Goal: Information Seeking & Learning: Learn about a topic

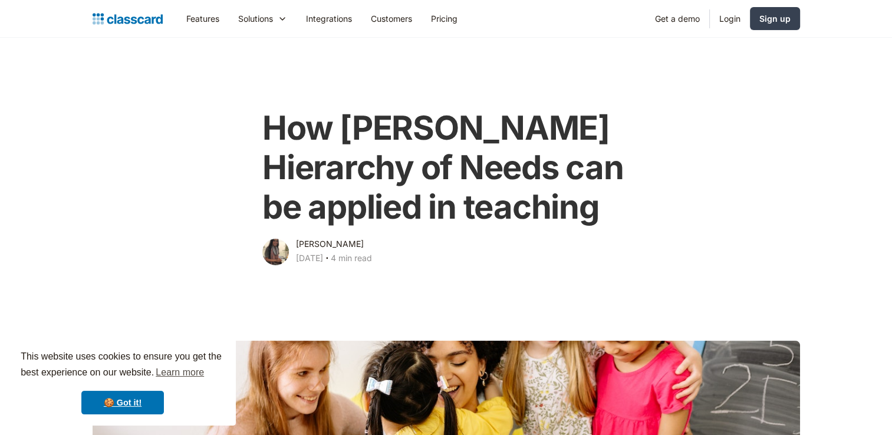
click at [467, 169] on h1 "How [PERSON_NAME] Hierarchy of Needs can be applied in teaching" at bounding box center [445, 167] width 367 height 119
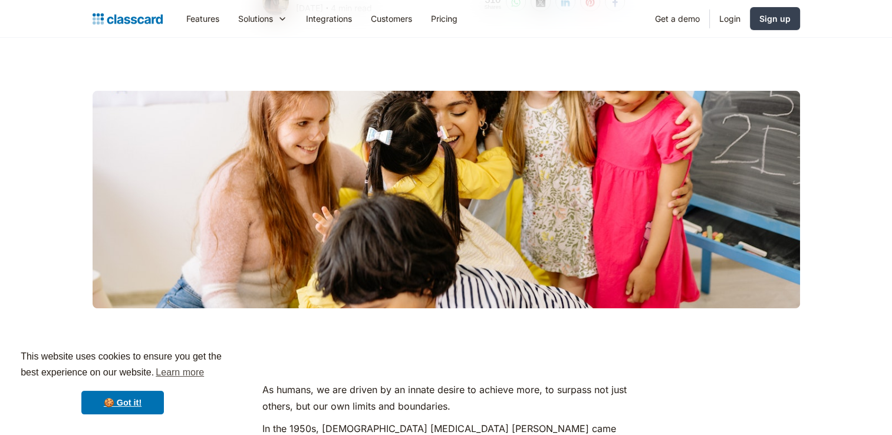
scroll to position [283, 0]
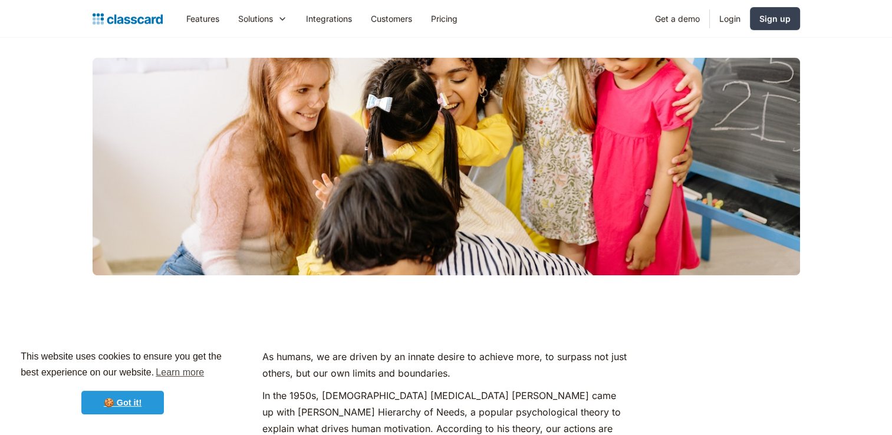
click at [156, 401] on link "🍪 Got it!" at bounding box center [122, 403] width 82 height 24
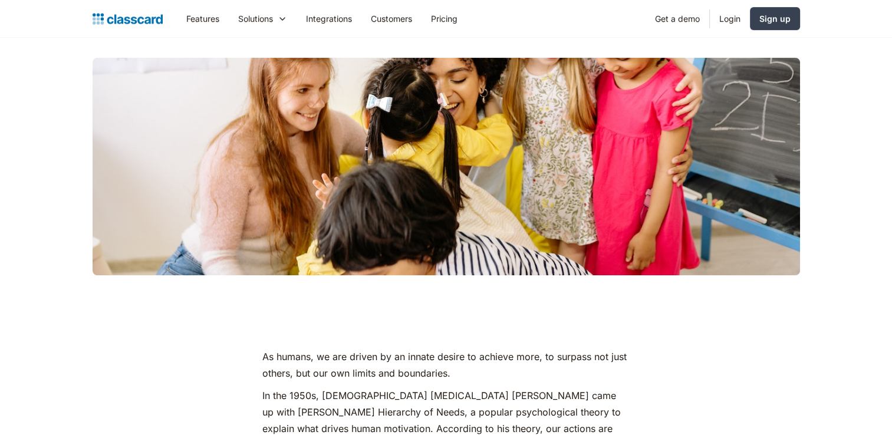
click at [320, 362] on p "As humans, we are driven by an innate desire to achieve more, to surpass not ju…" at bounding box center [445, 364] width 367 height 33
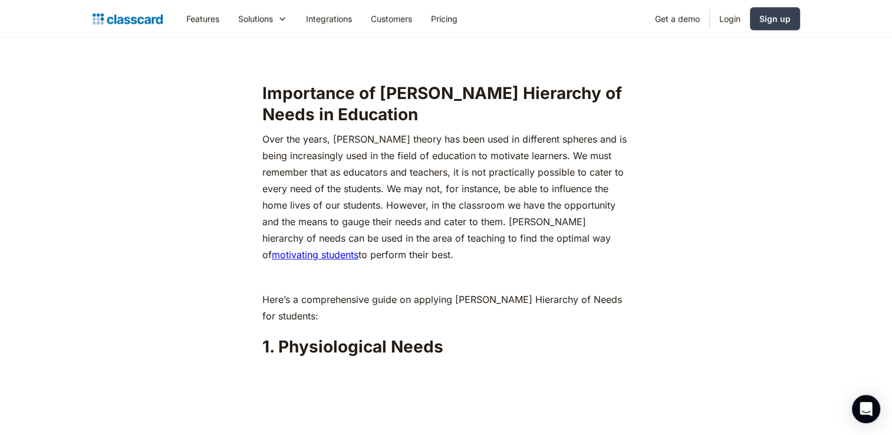
scroll to position [1155, 0]
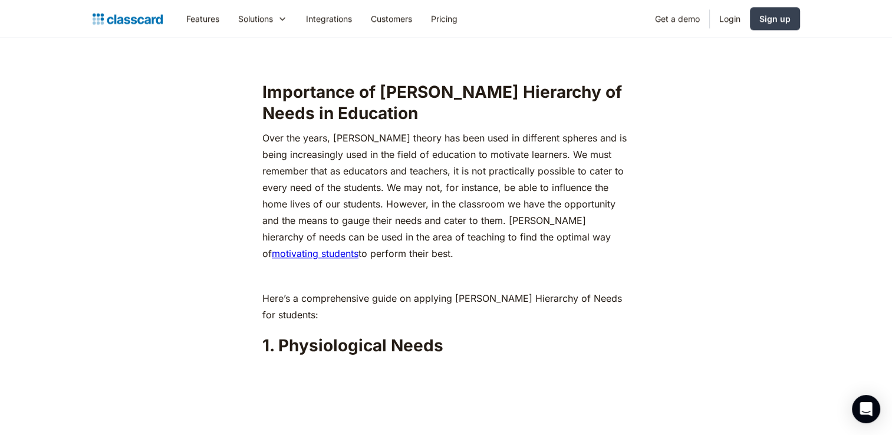
click at [462, 268] on p "‍" at bounding box center [445, 276] width 367 height 16
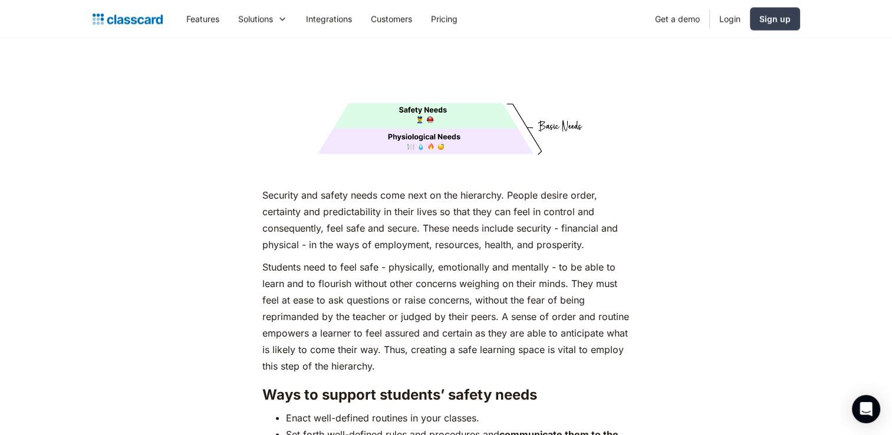
scroll to position [2098, 0]
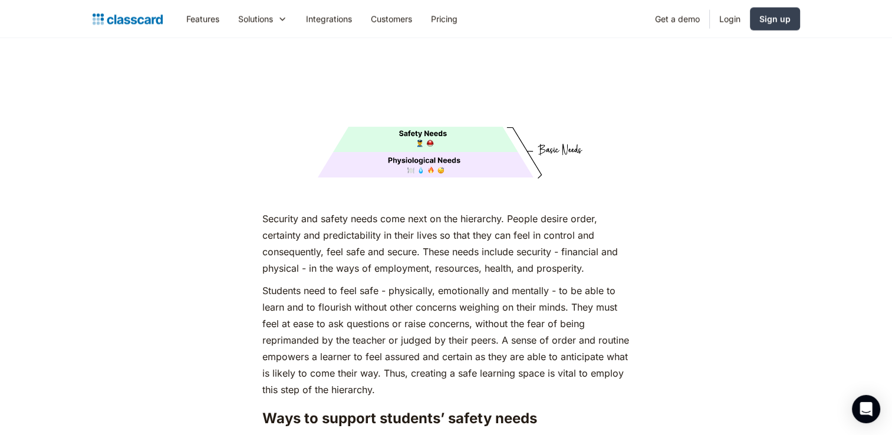
click at [412, 213] on p "Security and safety needs come next on the hierarchy. People desire order, cert…" at bounding box center [445, 243] width 367 height 66
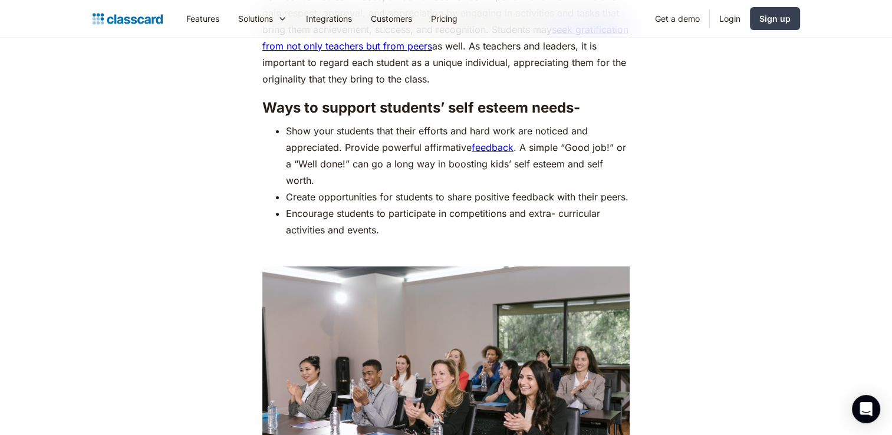
scroll to position [4361, 0]
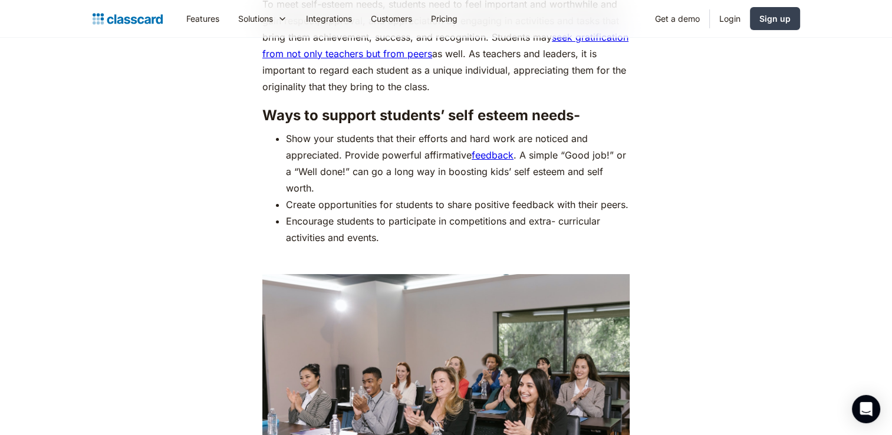
click at [375, 196] on li "Create opportunities for students to share positive feedback with their peers." at bounding box center [458, 204] width 344 height 16
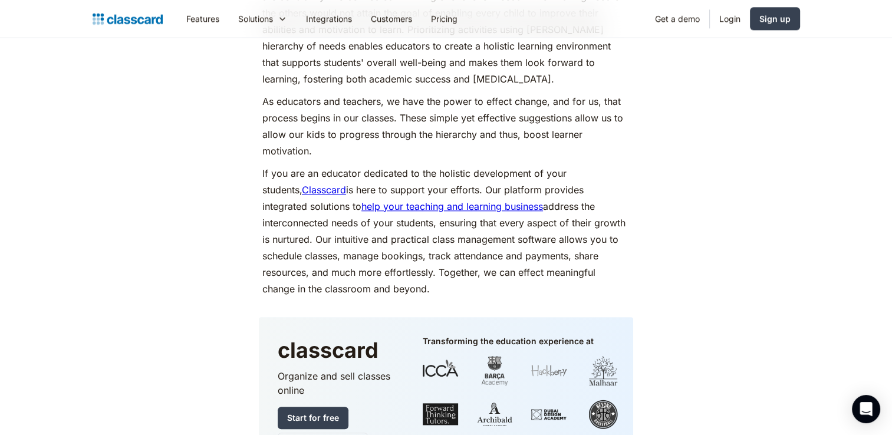
scroll to position [3298, 0]
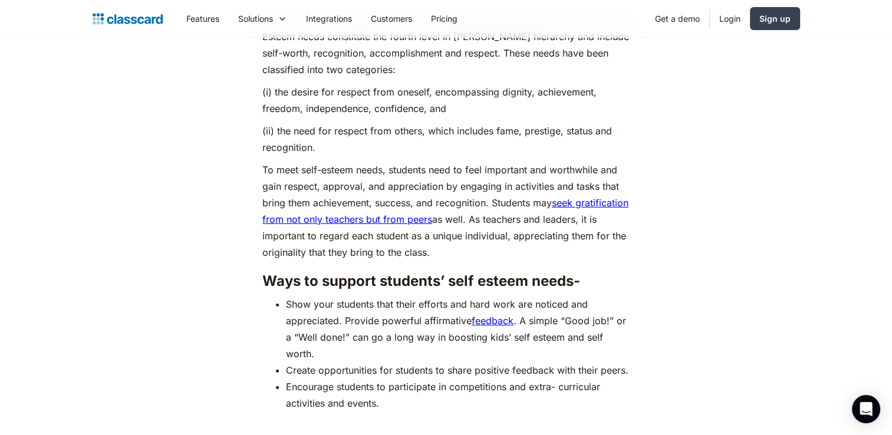
scroll to position [4193, 0]
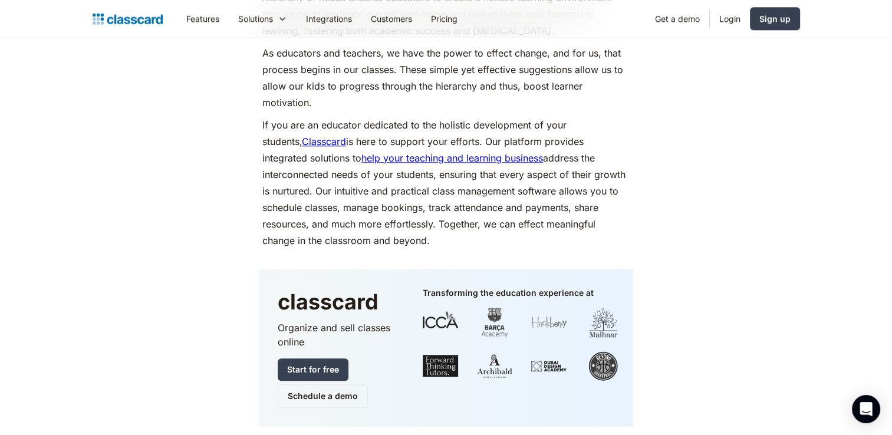
scroll to position [5631, 0]
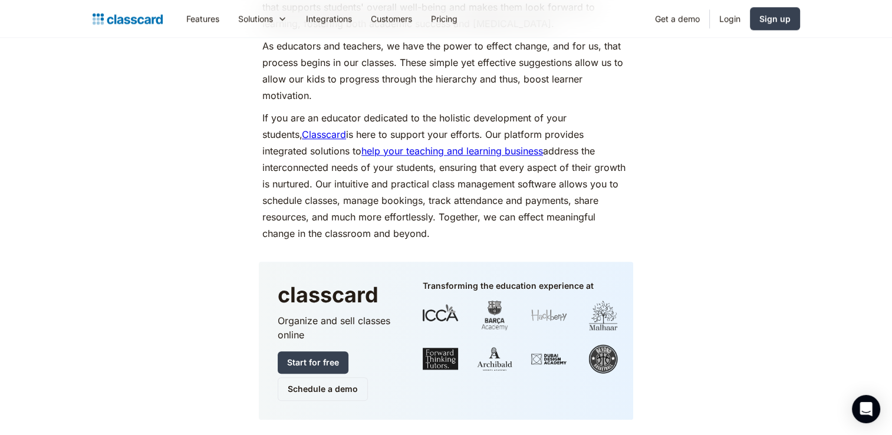
click at [496, 272] on div "classcard Organize and sell classes online Start for free Schedule a demo Trans…" at bounding box center [446, 341] width 374 height 158
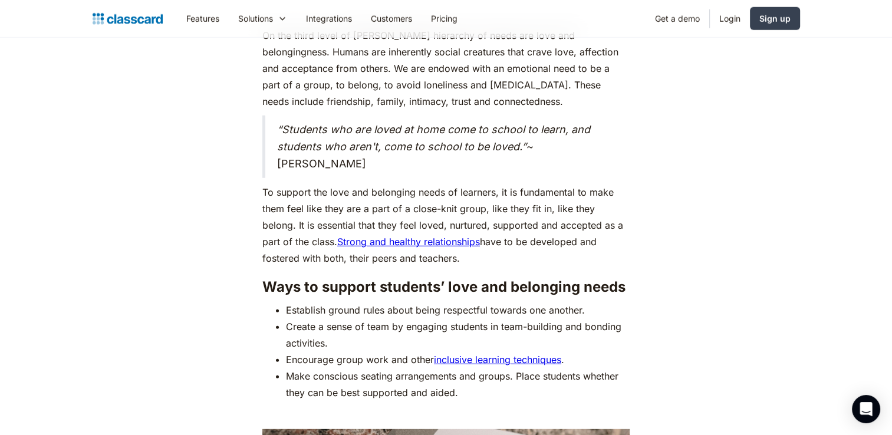
scroll to position [3203, 0]
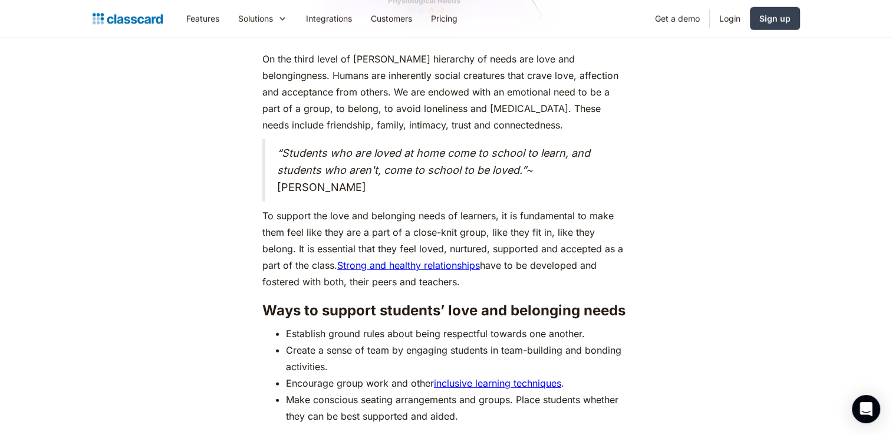
click at [504, 147] on em "“Students who are loved at home come to school to learn, and students who aren'…" at bounding box center [433, 161] width 313 height 29
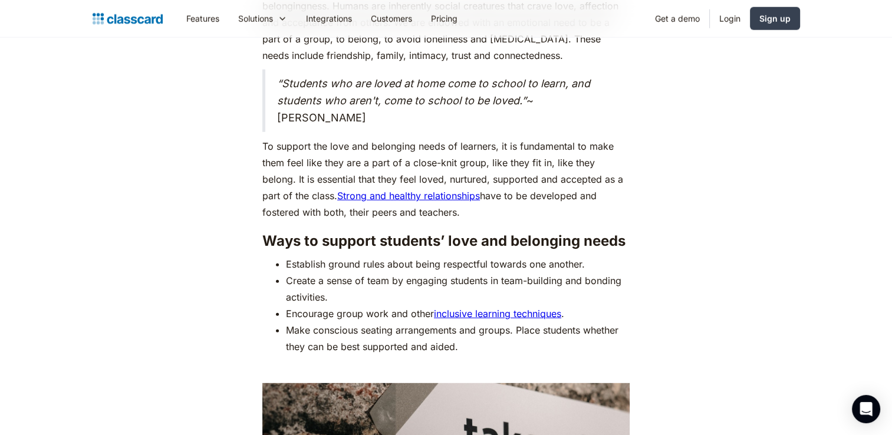
scroll to position [3274, 0]
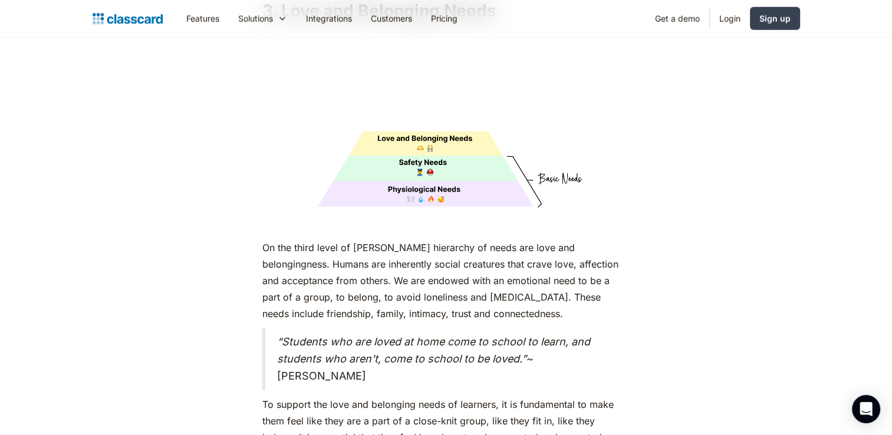
scroll to position [2991, 0]
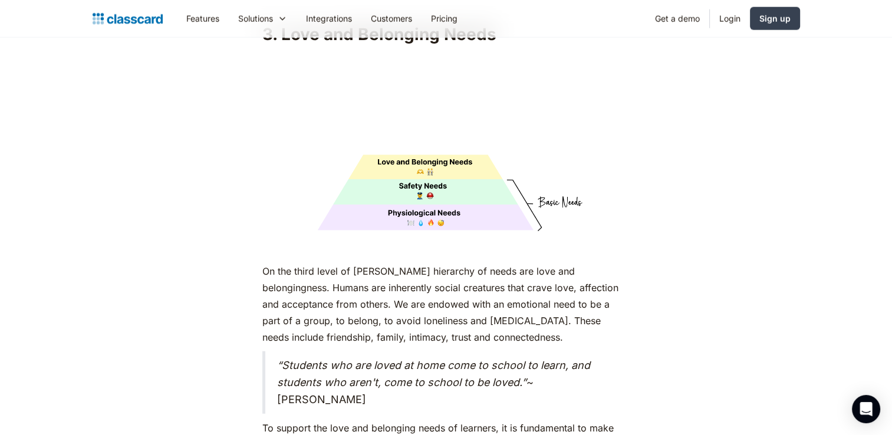
click at [372, 263] on p "On the third level of [PERSON_NAME] hierarchy of needs are love and belongingne…" at bounding box center [445, 304] width 367 height 82
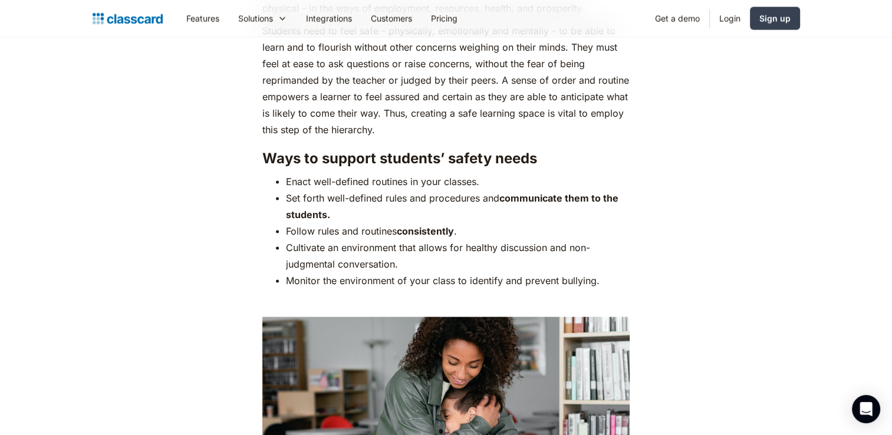
scroll to position [2355, 0]
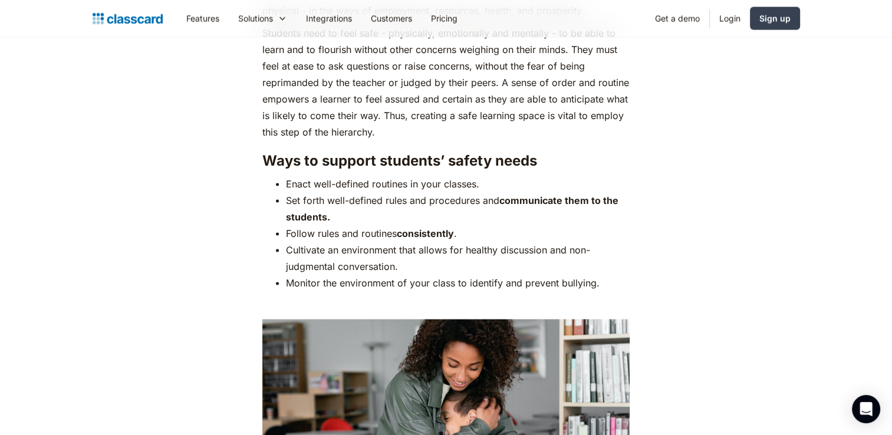
click at [344, 192] on li "Set forth well-defined rules and procedures and communicate them to the student…" at bounding box center [458, 208] width 344 height 33
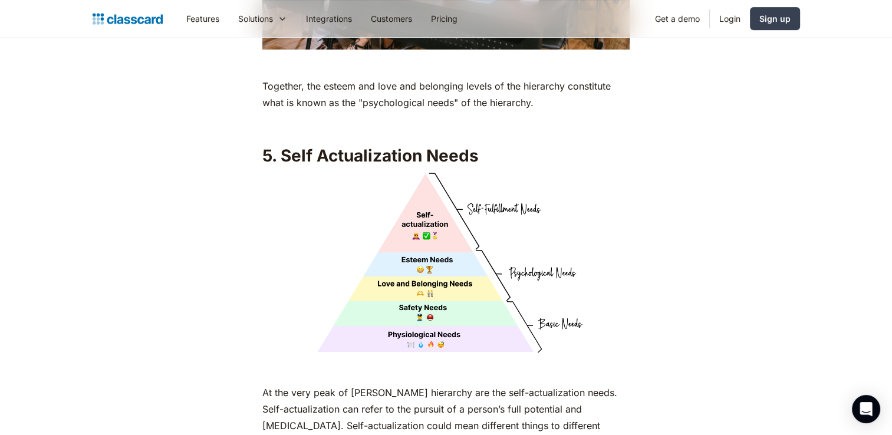
scroll to position [4806, 0]
